Goal: Task Accomplishment & Management: Use online tool/utility

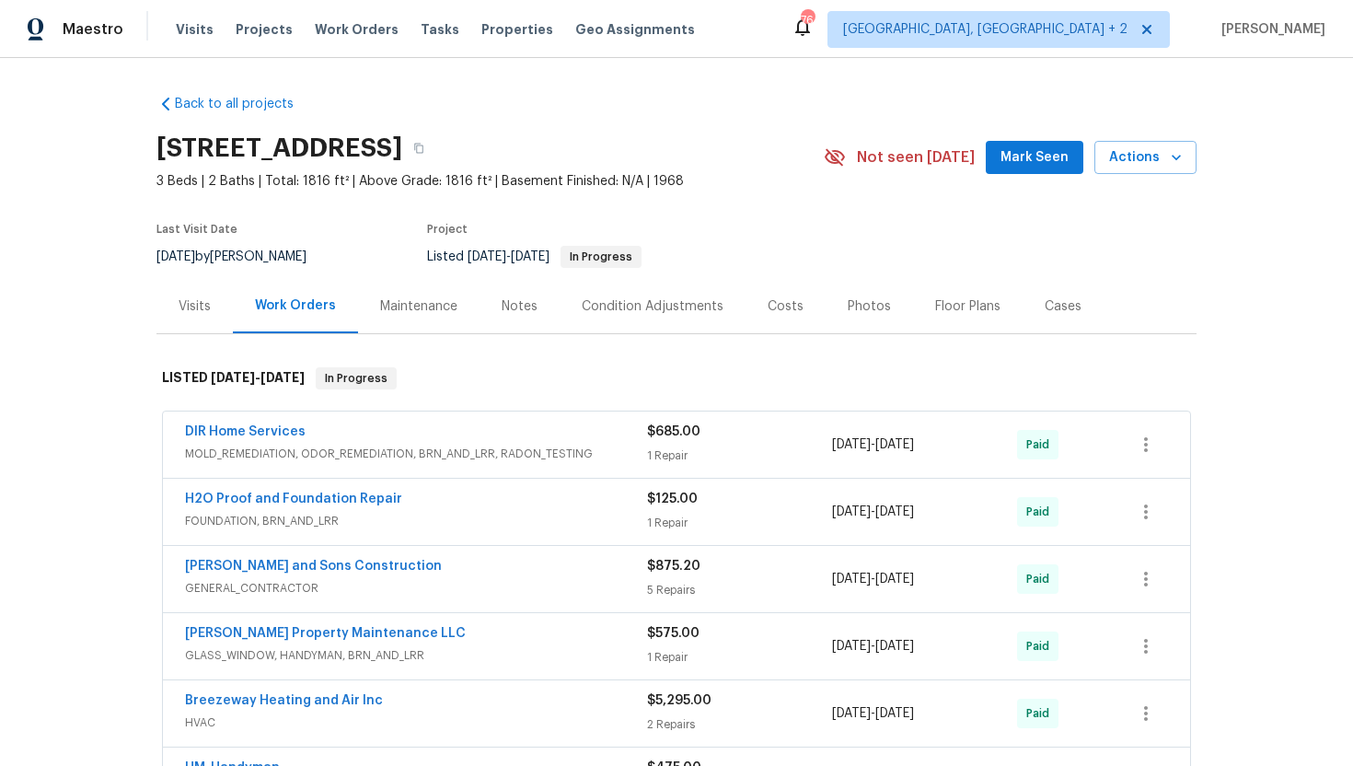
click at [206, 327] on div "Visits" at bounding box center [195, 306] width 76 height 54
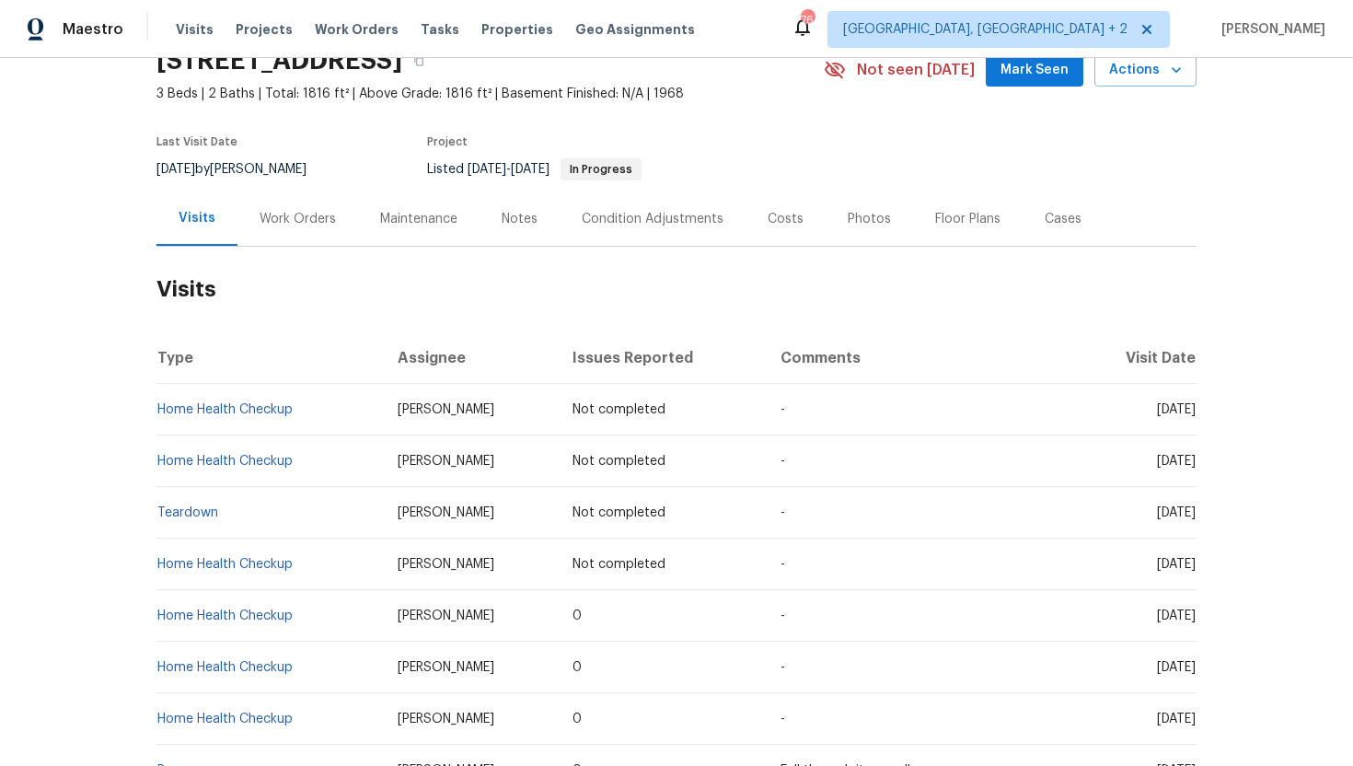
scroll to position [96, 0]
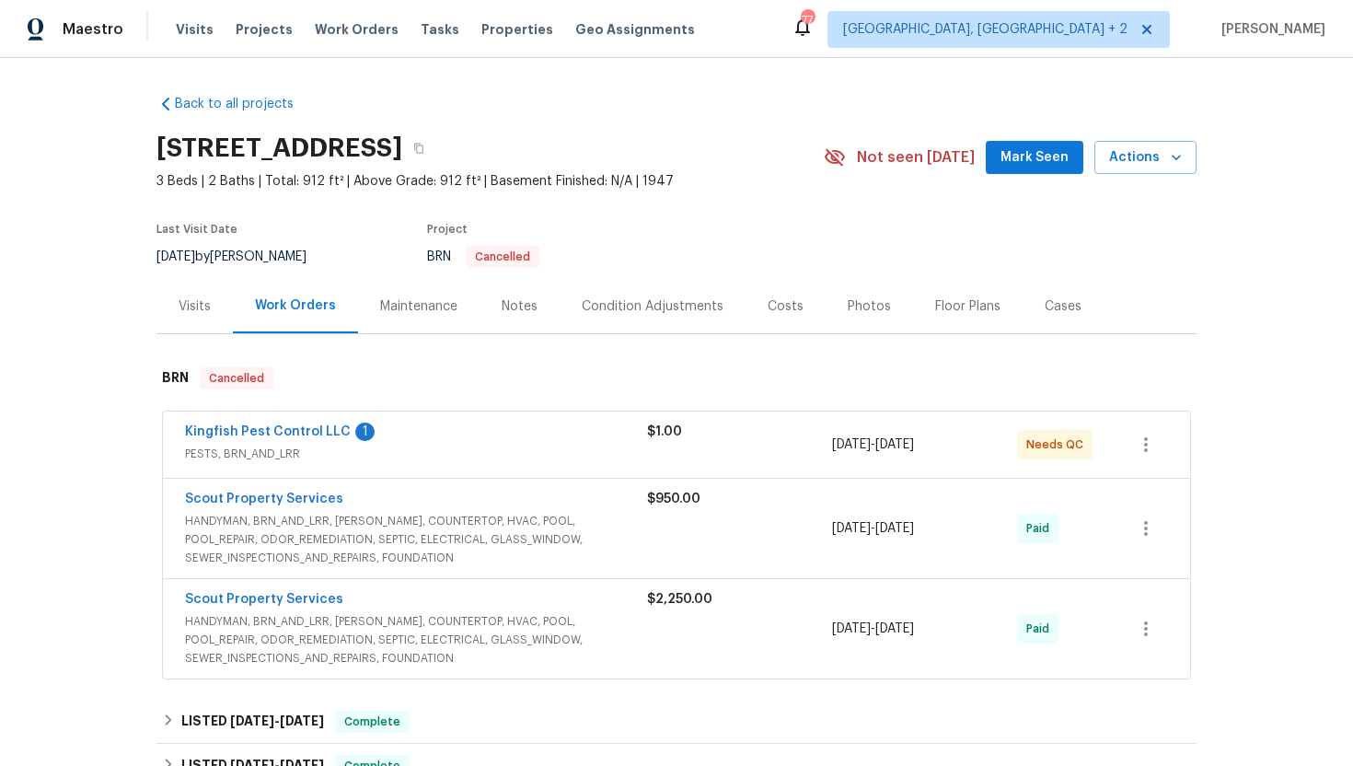
click at [193, 299] on div "Visits" at bounding box center [195, 306] width 32 height 18
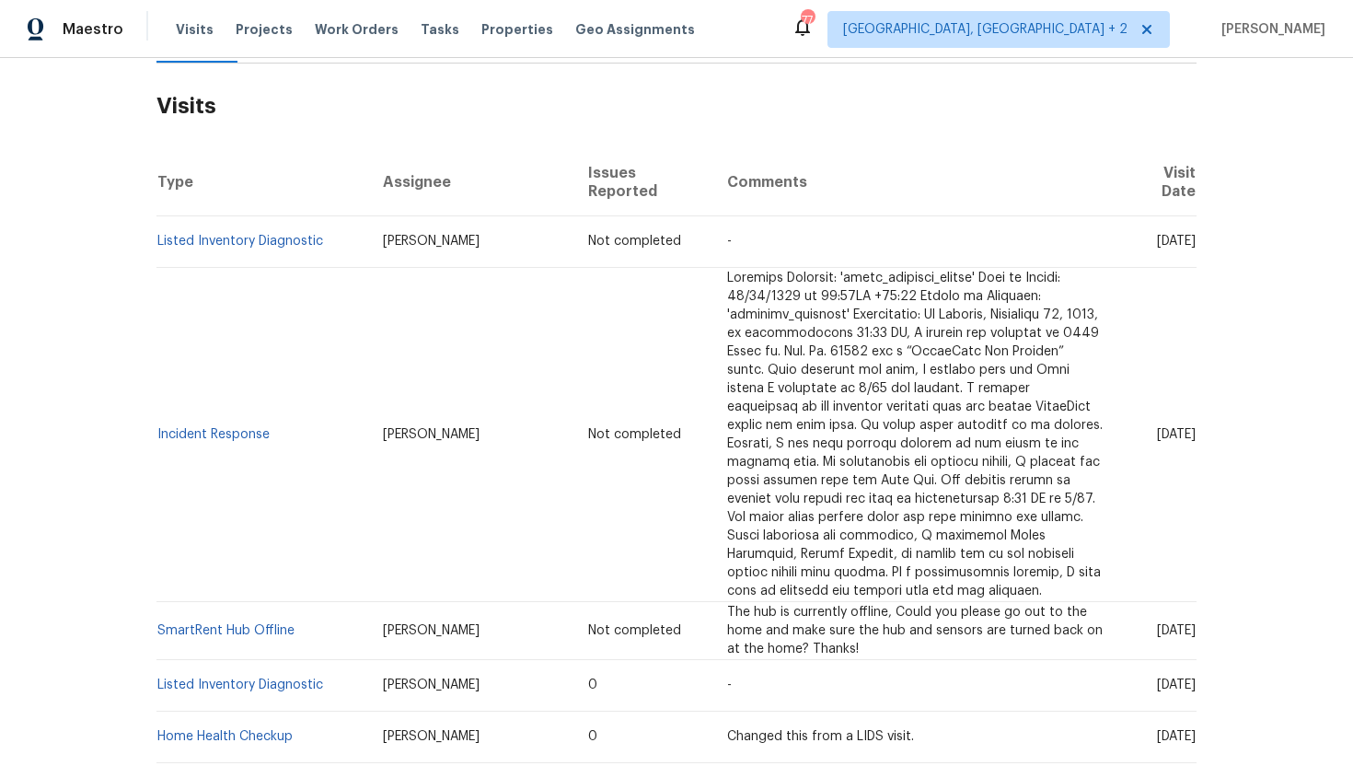
scroll to position [297, 0]
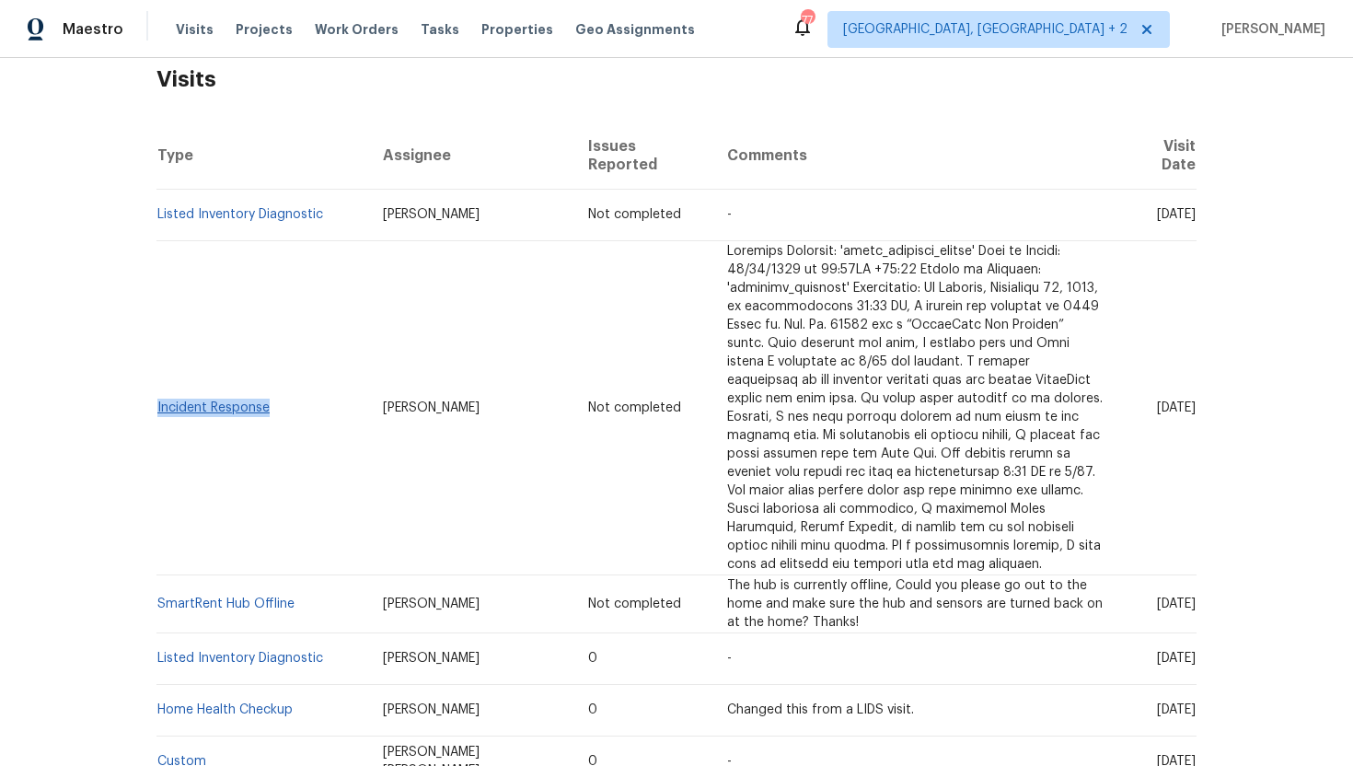
copy link "Incident Response"
drag, startPoint x: 285, startPoint y: 402, endPoint x: 157, endPoint y: 412, distance: 128.3
click at [158, 412] on td "Incident Response" at bounding box center [263, 407] width 212 height 334
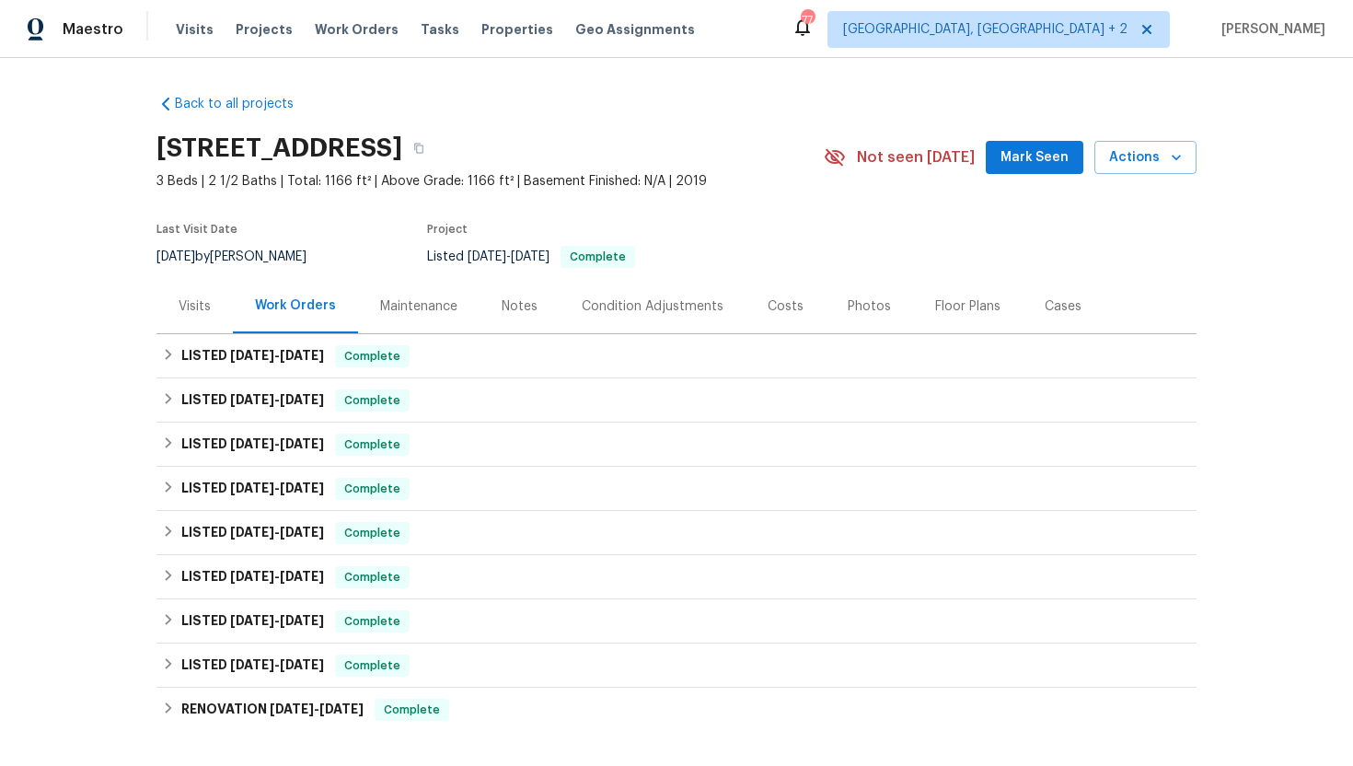
click at [195, 309] on div "Visits" at bounding box center [195, 306] width 32 height 18
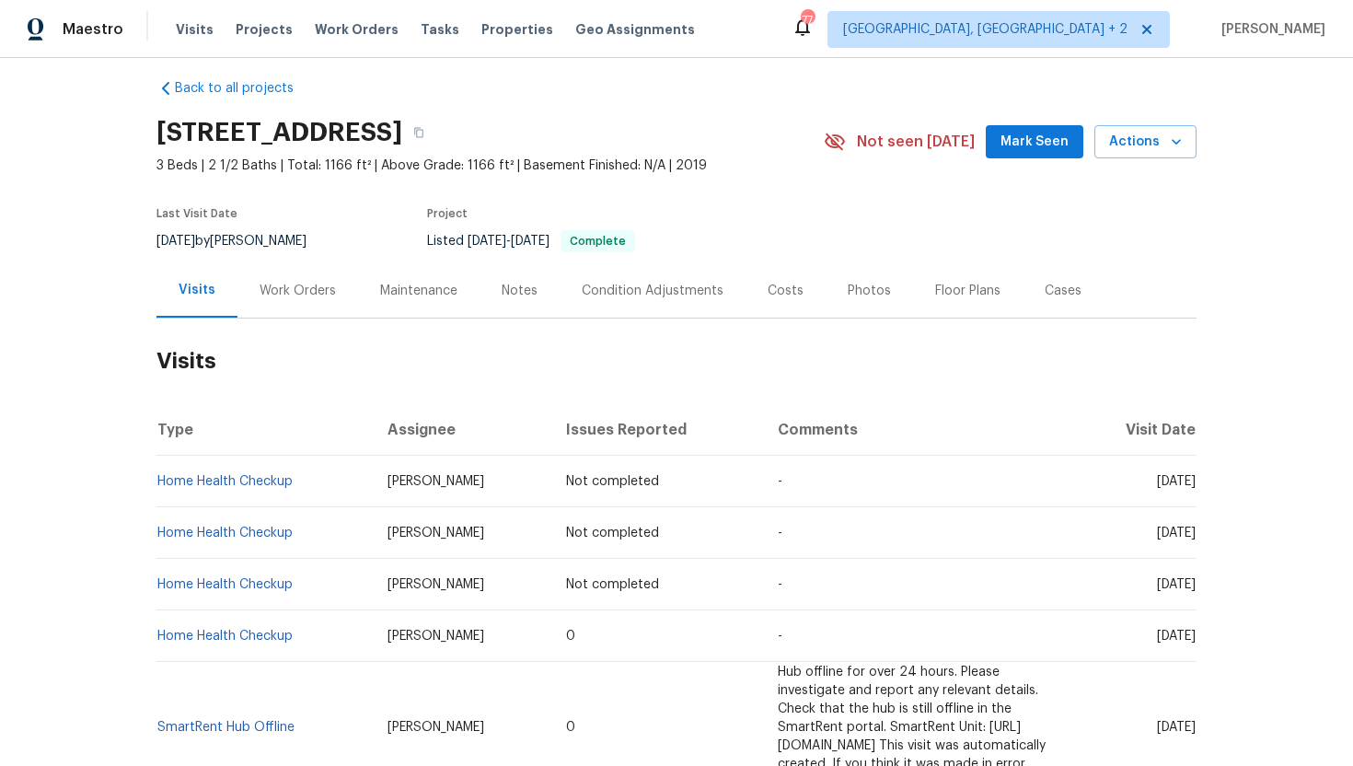
scroll to position [44, 0]
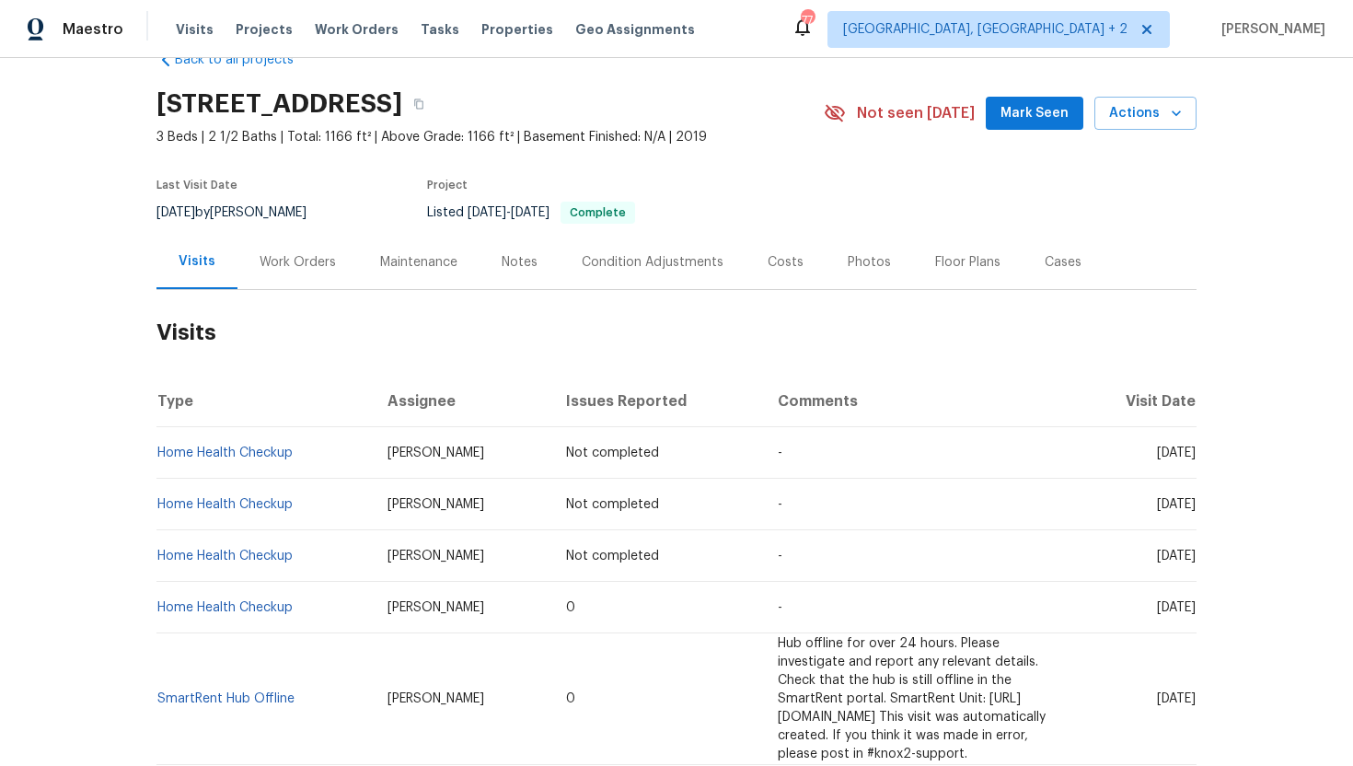
click at [296, 273] on div "Work Orders" at bounding box center [298, 262] width 121 height 54
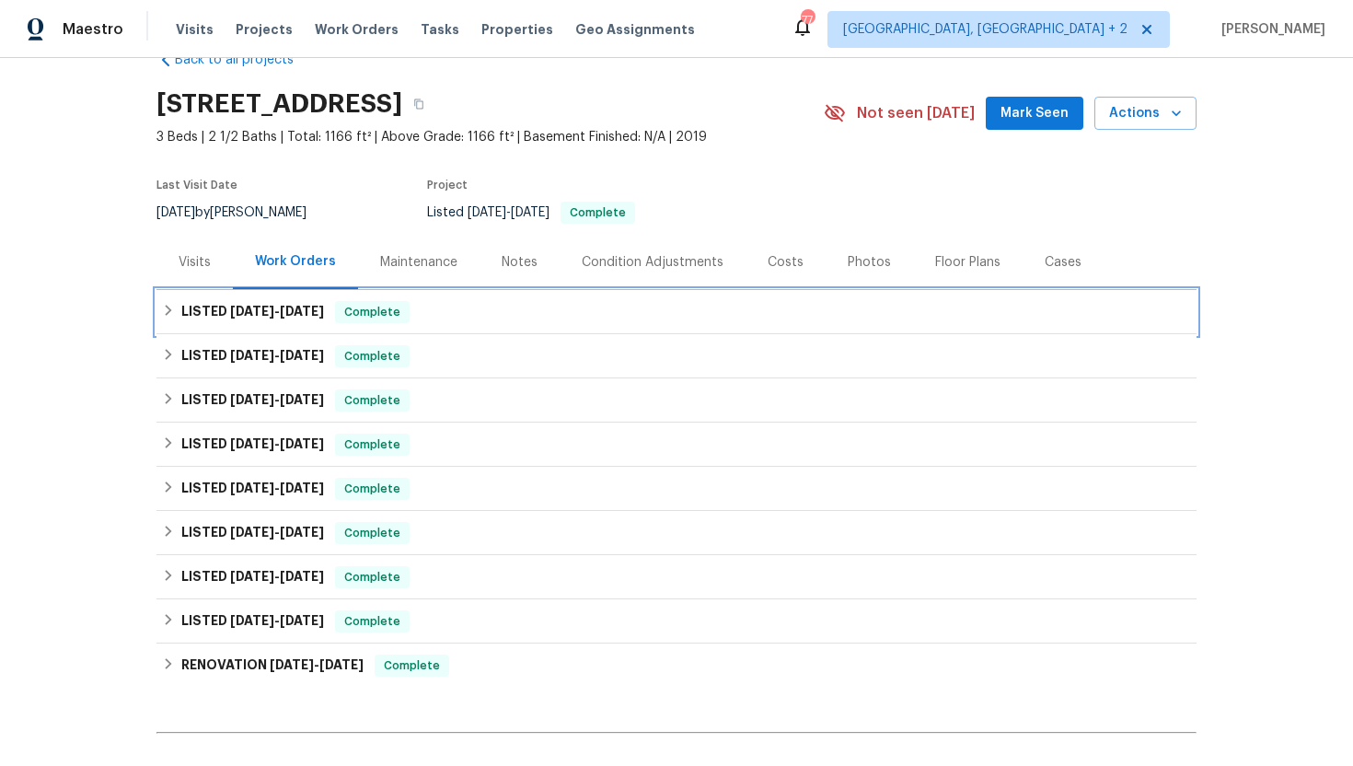
click at [366, 316] on span "Complete" at bounding box center [372, 312] width 71 height 18
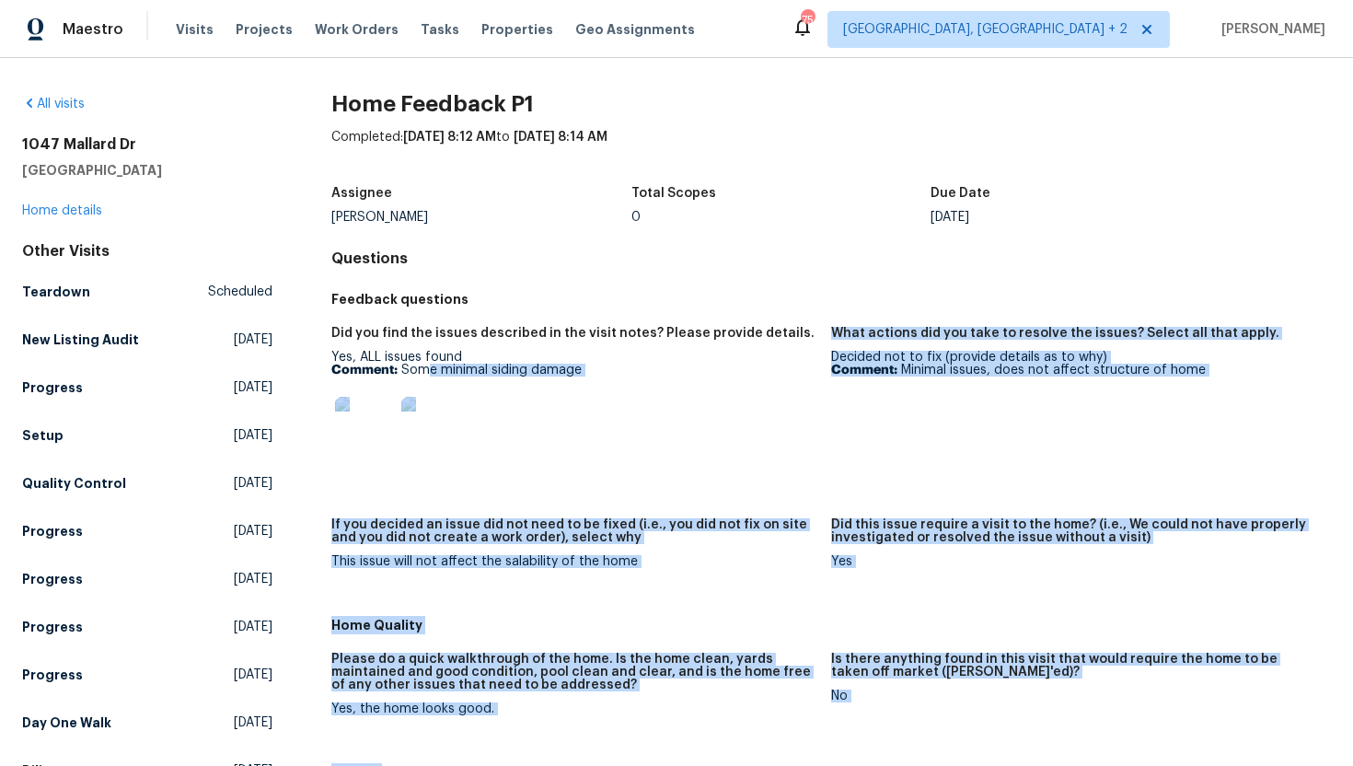
drag, startPoint x: 593, startPoint y: 376, endPoint x: 424, endPoint y: 374, distance: 169.4
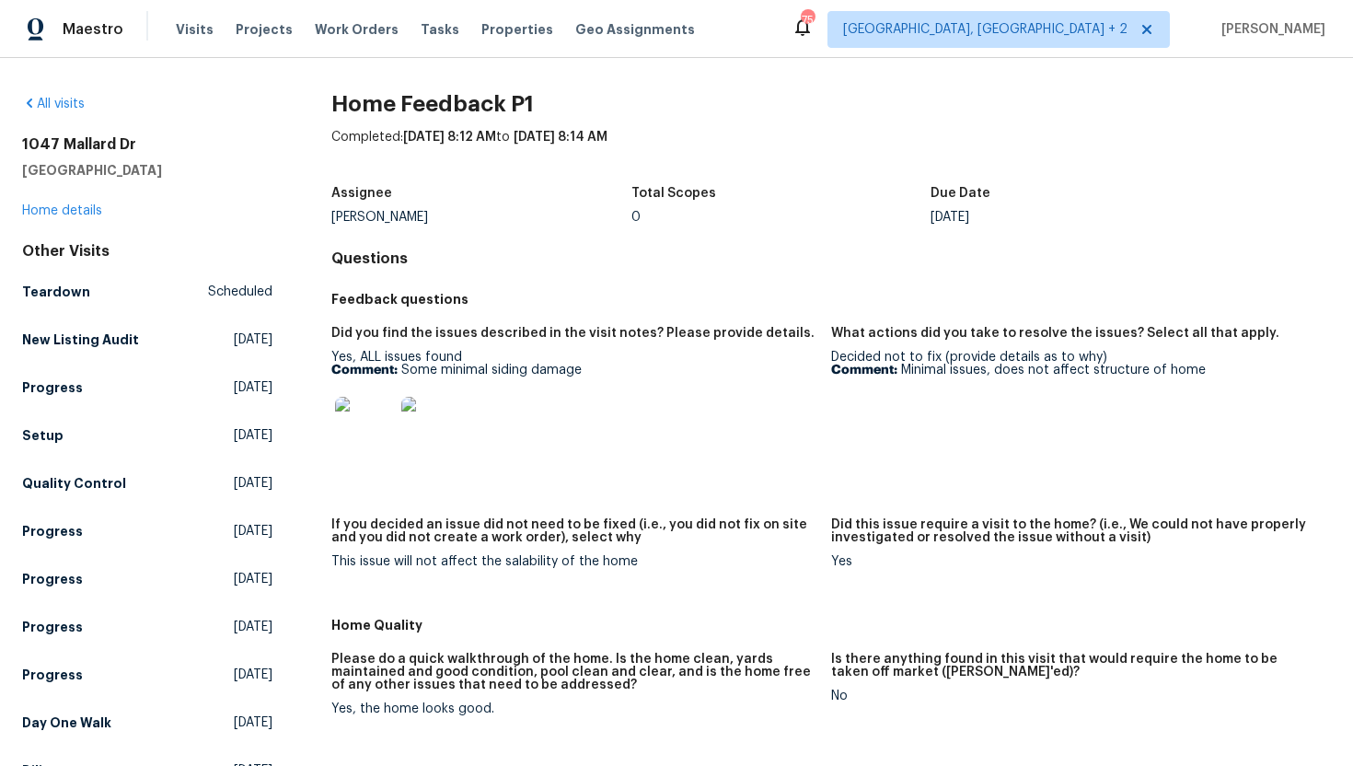
click at [604, 389] on div at bounding box center [573, 426] width 485 height 81
drag, startPoint x: 1214, startPoint y: 371, endPoint x: 904, endPoint y: 372, distance: 310.3
click at [904, 372] on p "Comment: Minimal issues, does not affect structure of home" at bounding box center [1073, 370] width 485 height 13
copy p "Minimal issues, does not affect structure of home"
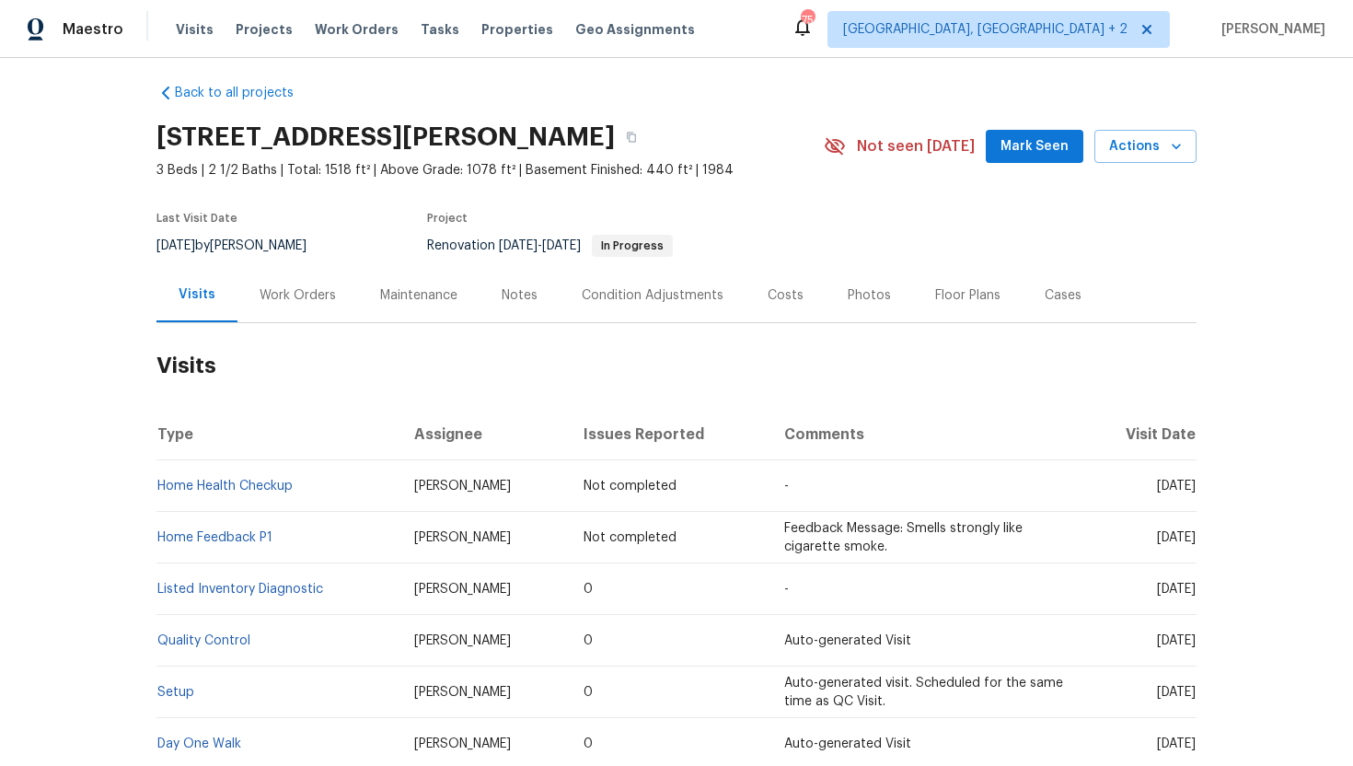
scroll to position [12, 0]
drag, startPoint x: 503, startPoint y: 540, endPoint x: 391, endPoint y: 540, distance: 111.4
click at [400, 540] on td "[PERSON_NAME]" at bounding box center [484, 537] width 169 height 52
copy span "[PERSON_NAME]"
drag, startPoint x: 307, startPoint y: 285, endPoint x: 329, endPoint y: 296, distance: 24.3
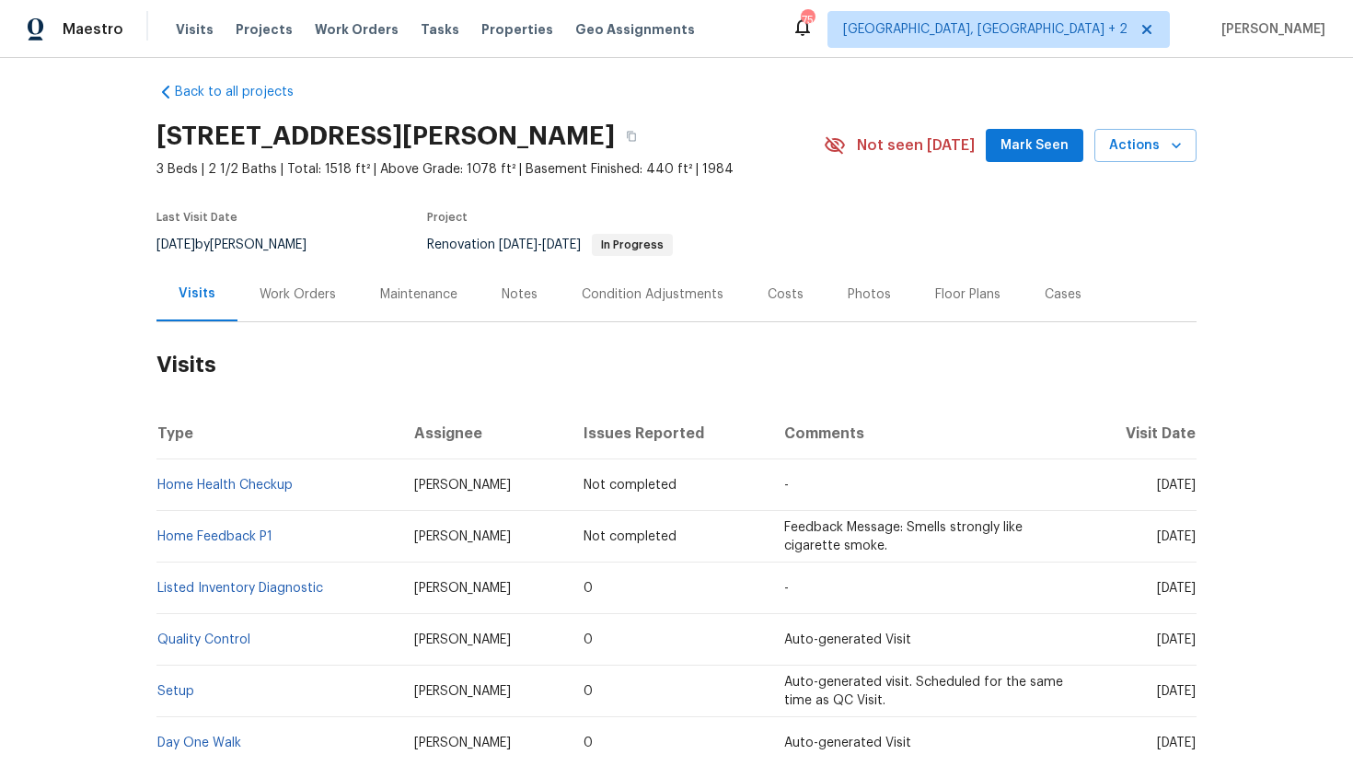
click at [307, 285] on div "Work Orders" at bounding box center [298, 294] width 76 height 18
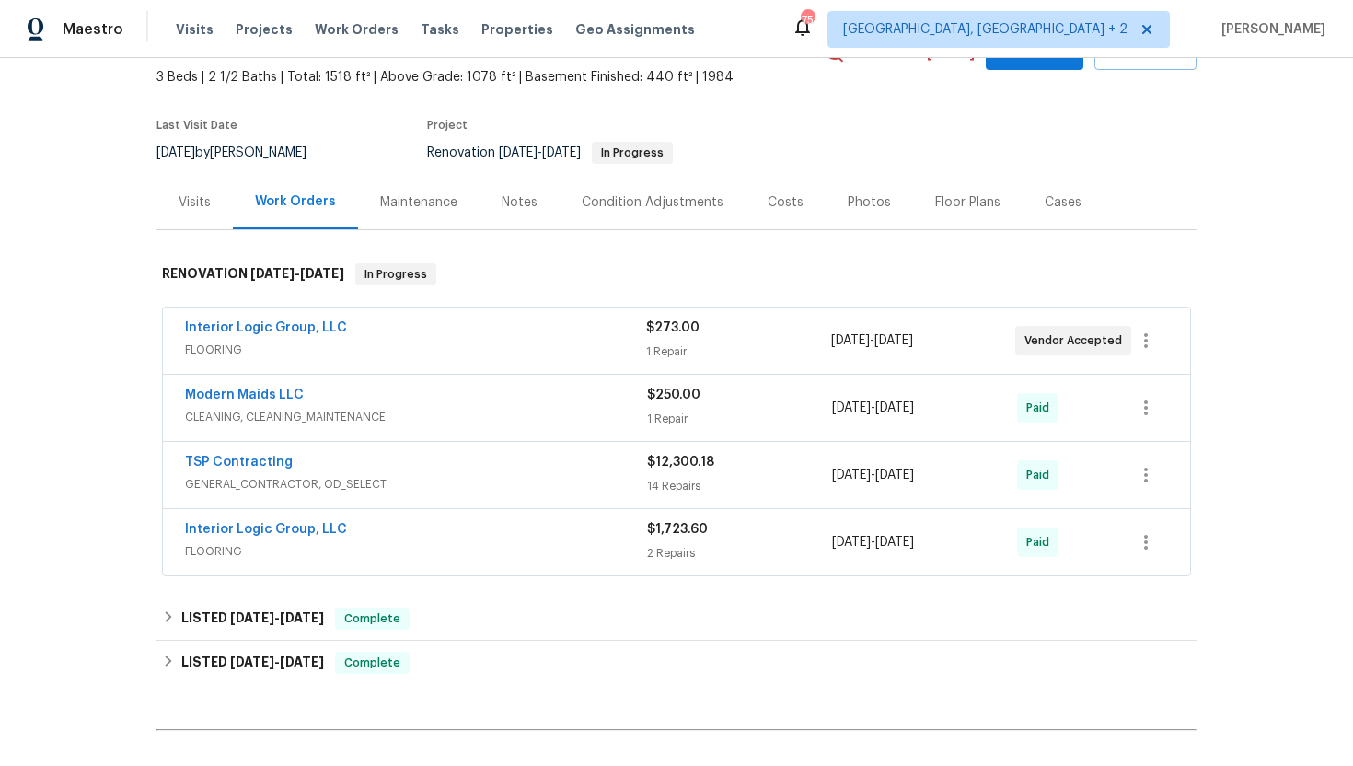
scroll to position [110, 0]
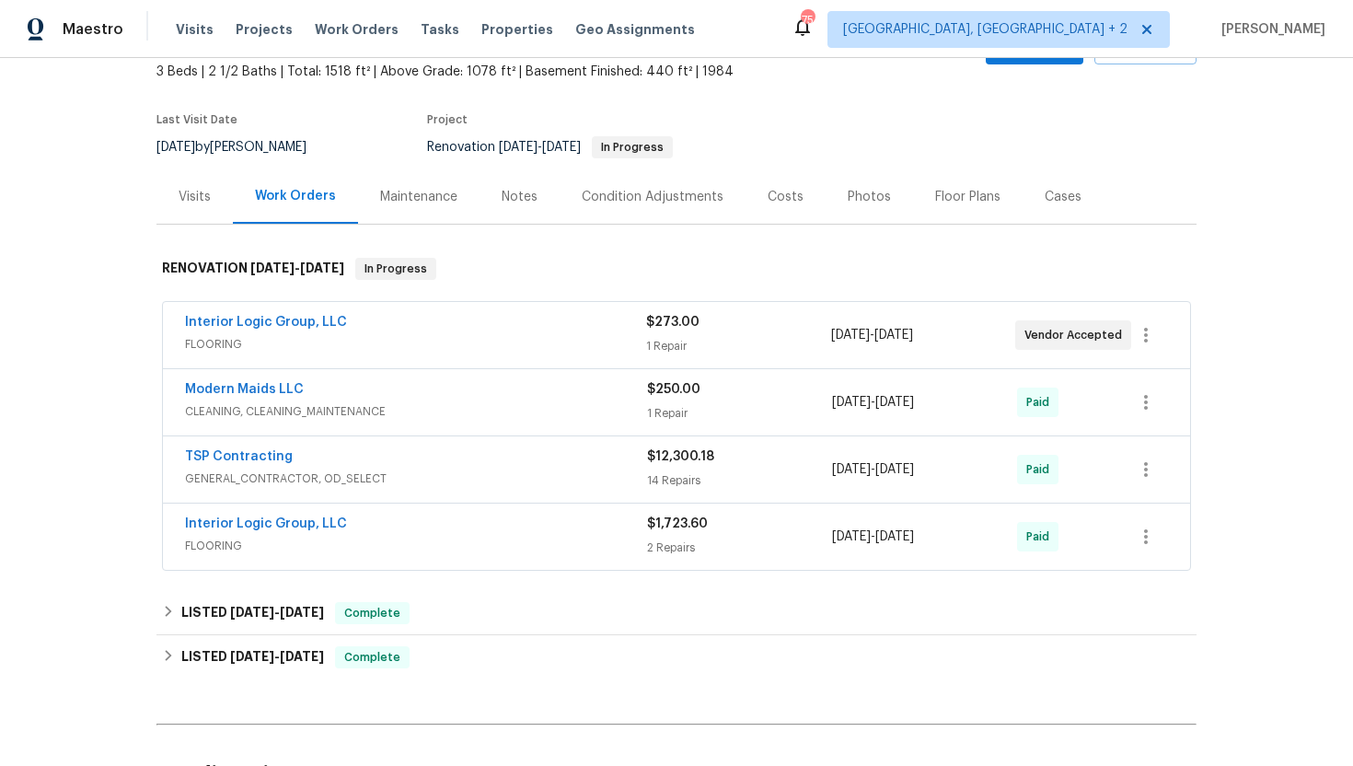
click at [181, 214] on div "Visits" at bounding box center [195, 196] width 76 height 54
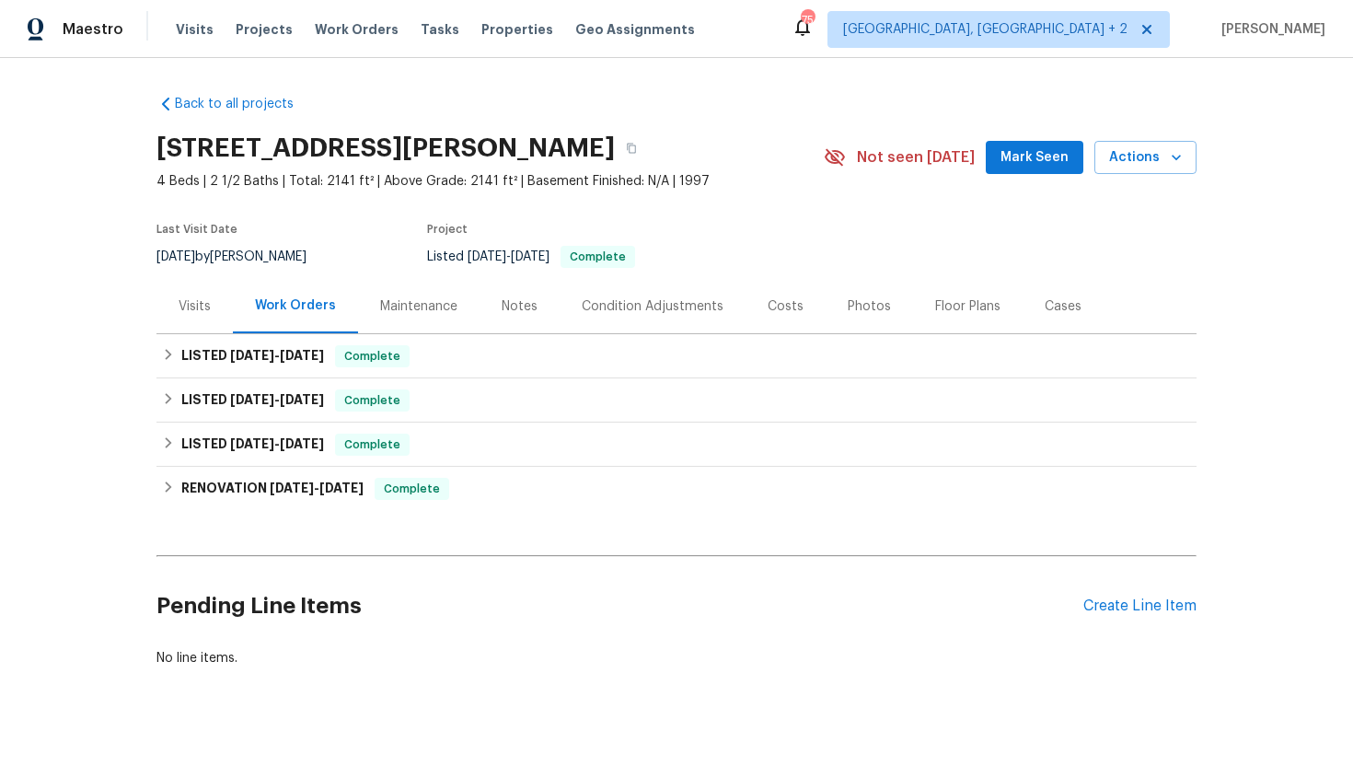
click at [216, 323] on div "Visits" at bounding box center [195, 306] width 76 height 54
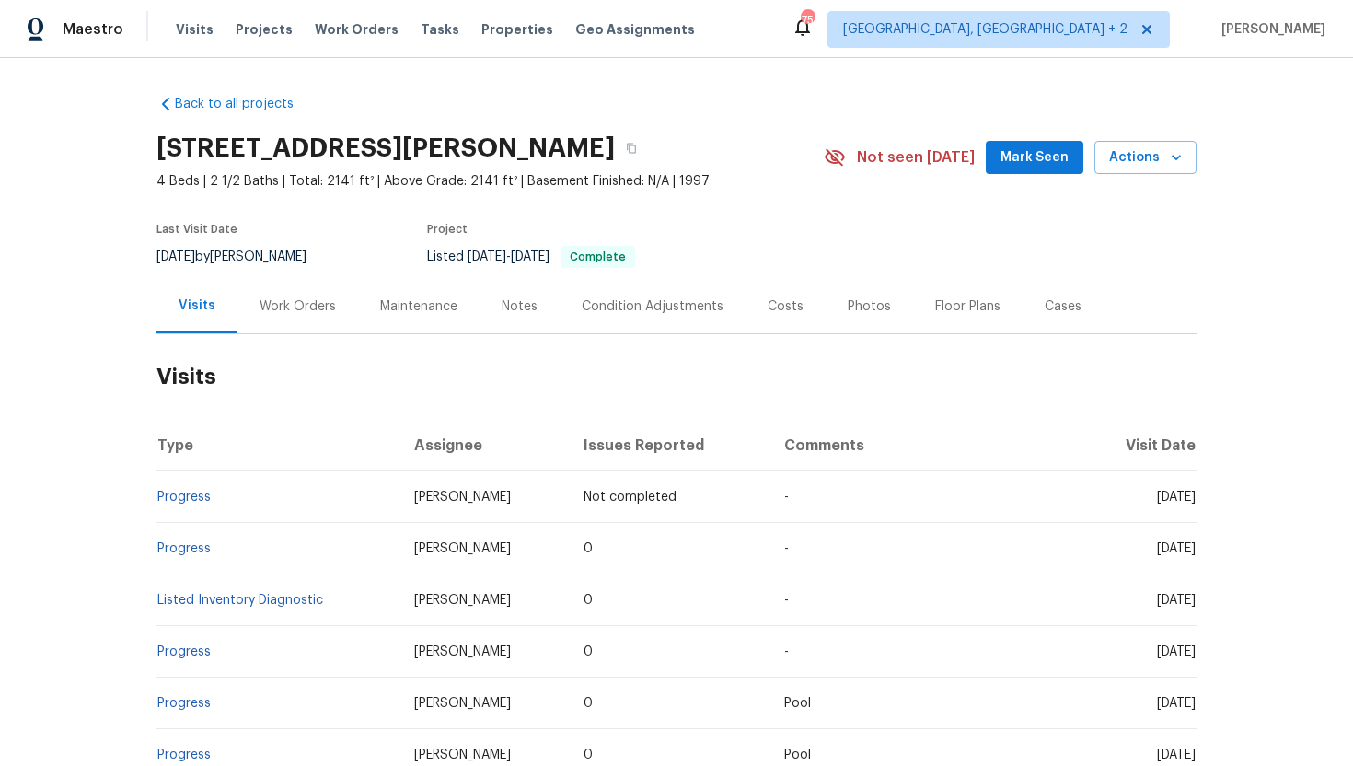
click at [298, 310] on div "Work Orders" at bounding box center [298, 306] width 76 height 18
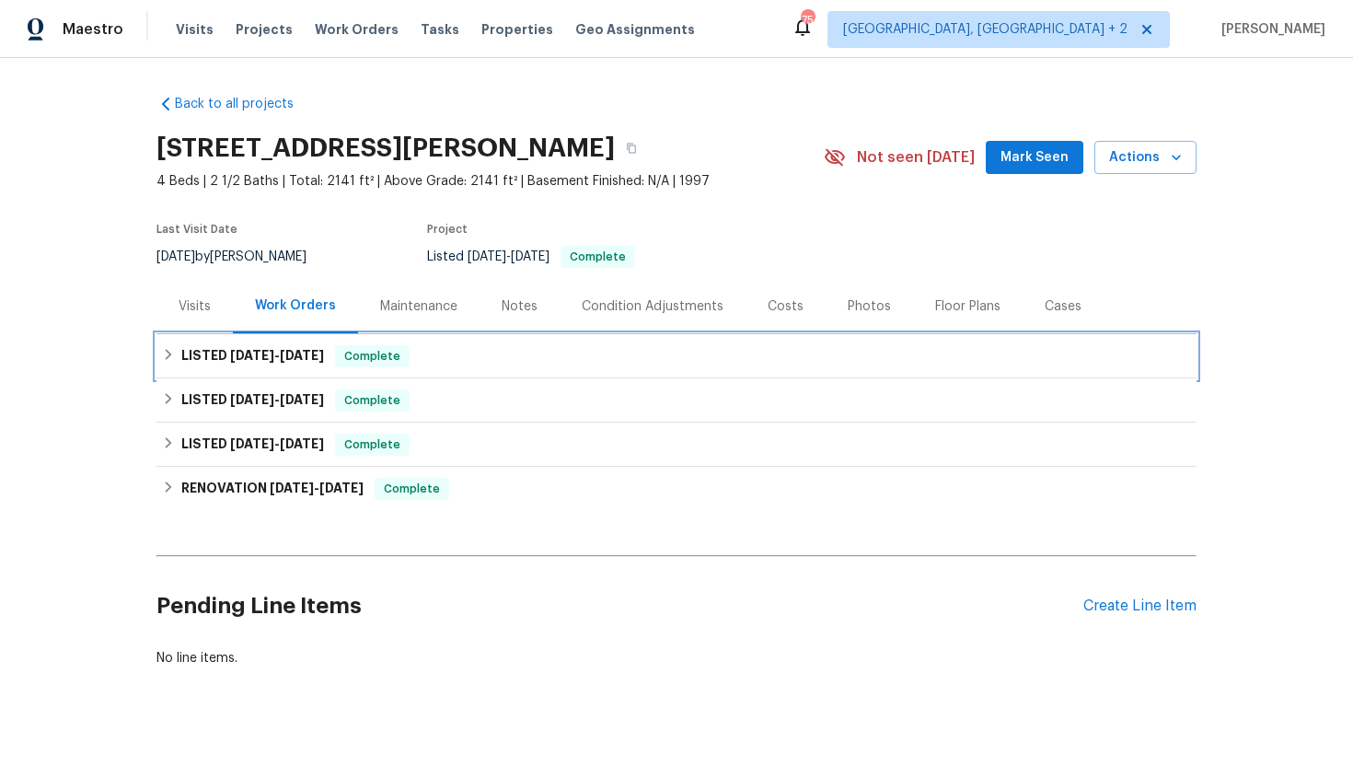
click at [313, 358] on span "9/9/25" at bounding box center [302, 355] width 44 height 13
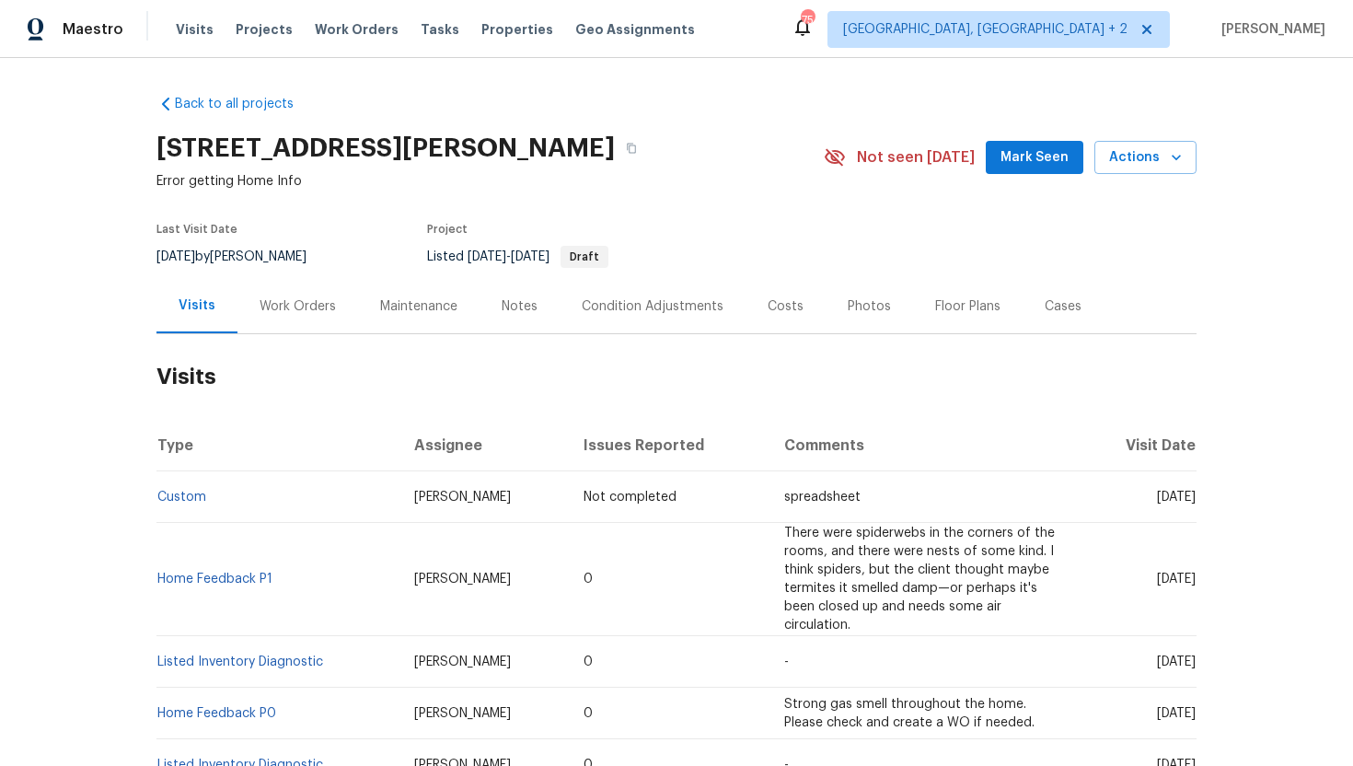
click at [325, 304] on div "Work Orders" at bounding box center [298, 306] width 76 height 18
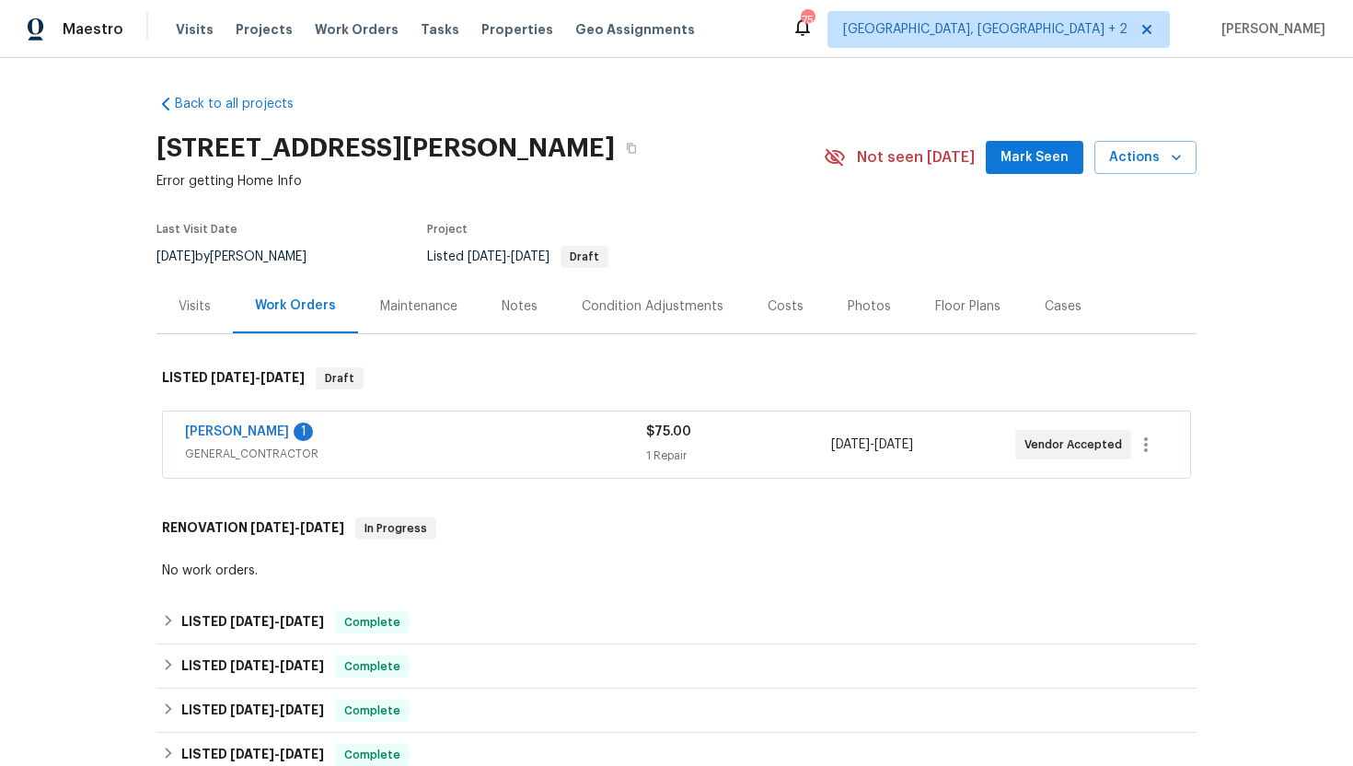
click at [409, 452] on span "GENERAL_CONTRACTOR" at bounding box center [415, 454] width 461 height 18
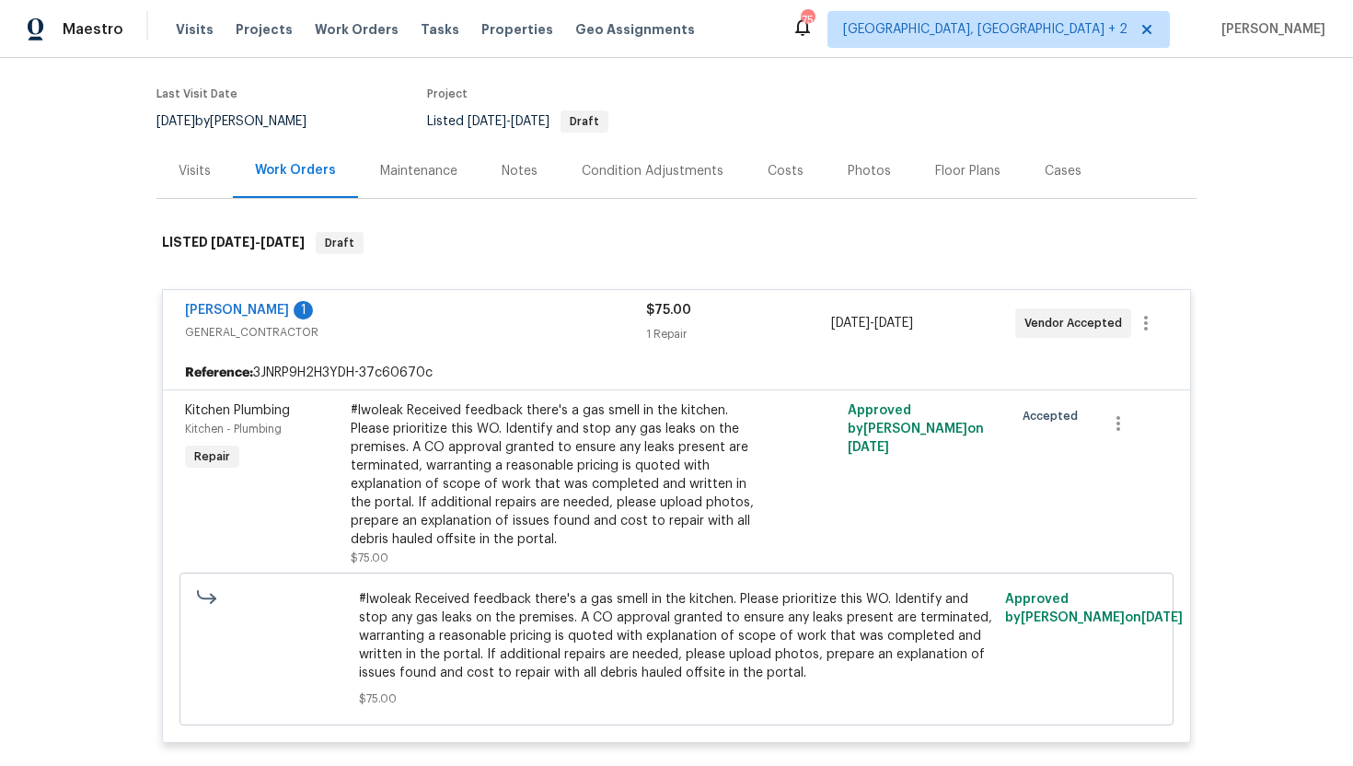
scroll to position [172, 0]
